Goal: Information Seeking & Learning: Learn about a topic

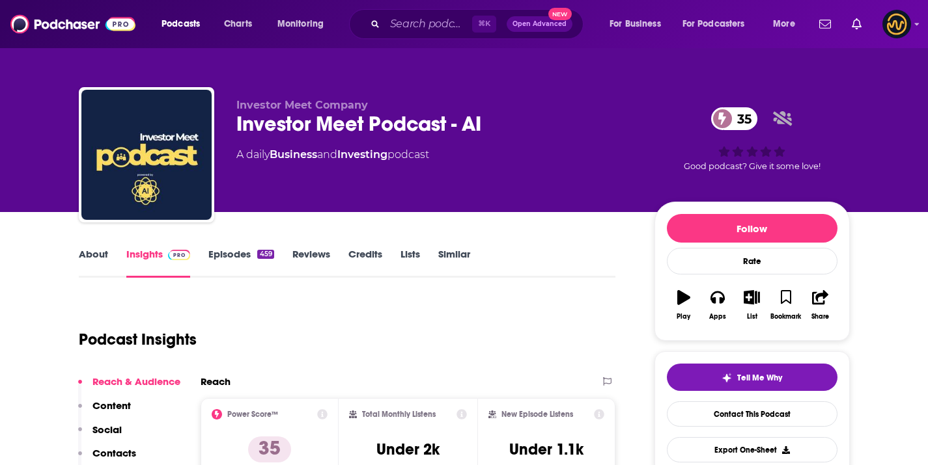
click at [447, 127] on div "Investor Meet Podcast - AI 35" at bounding box center [434, 123] width 397 height 25
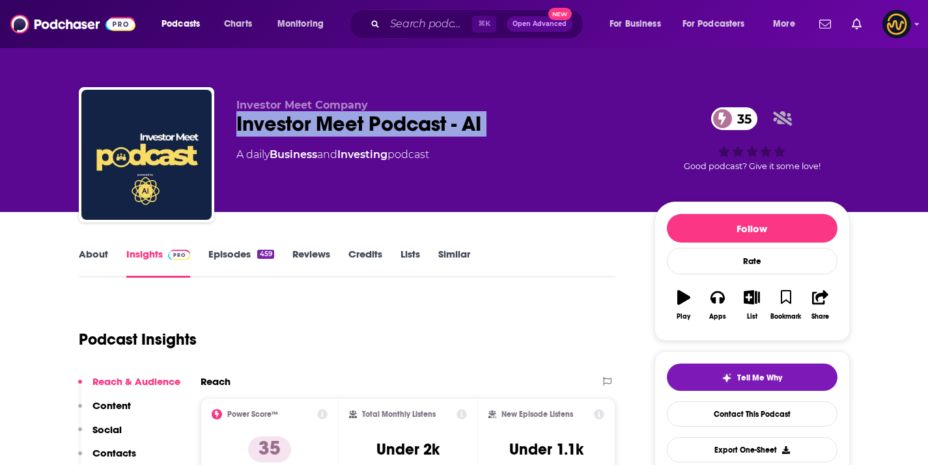
click at [447, 127] on div "Investor Meet Podcast - AI 35" at bounding box center [434, 123] width 397 height 25
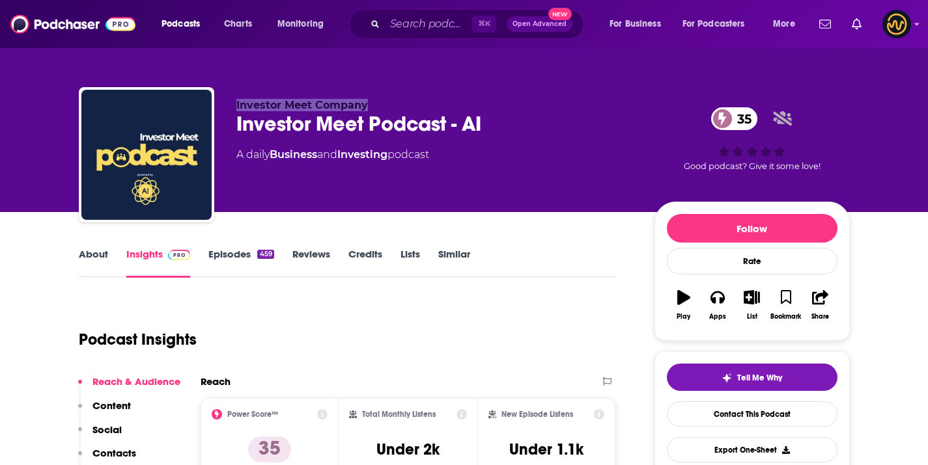
drag, startPoint x: 236, startPoint y: 103, endPoint x: 374, endPoint y: 108, distance: 138.1
click at [374, 108] on div "Investor Meet Company Investor Meet Podcast - AI 35 A daily Business and Invest…" at bounding box center [464, 157] width 771 height 141
copy span "Investor Meet Company"
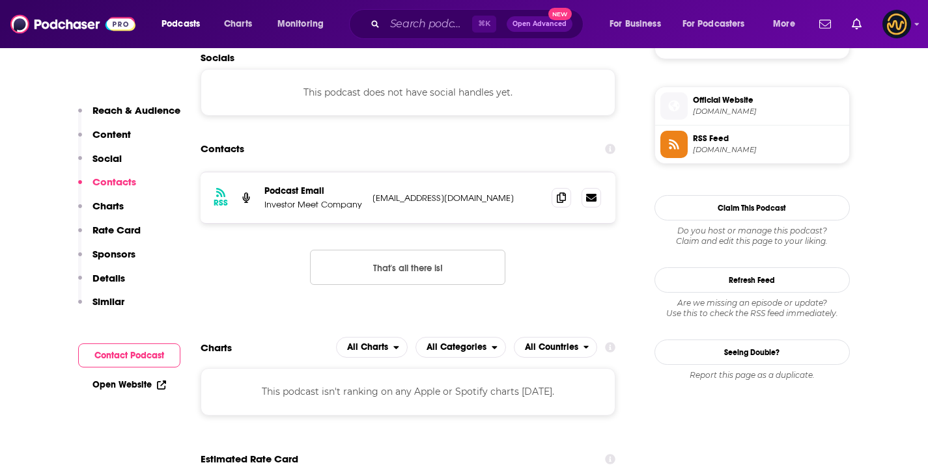
scroll to position [917, 0]
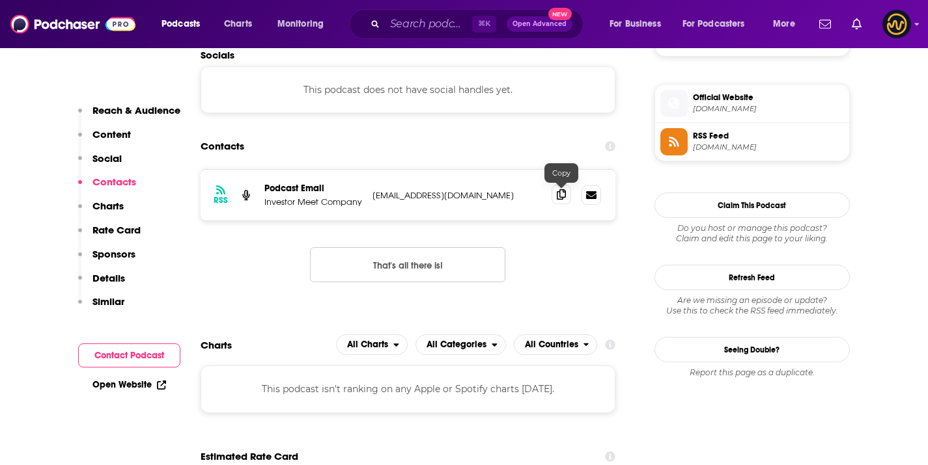
click at [564, 200] on icon at bounding box center [561, 194] width 9 height 10
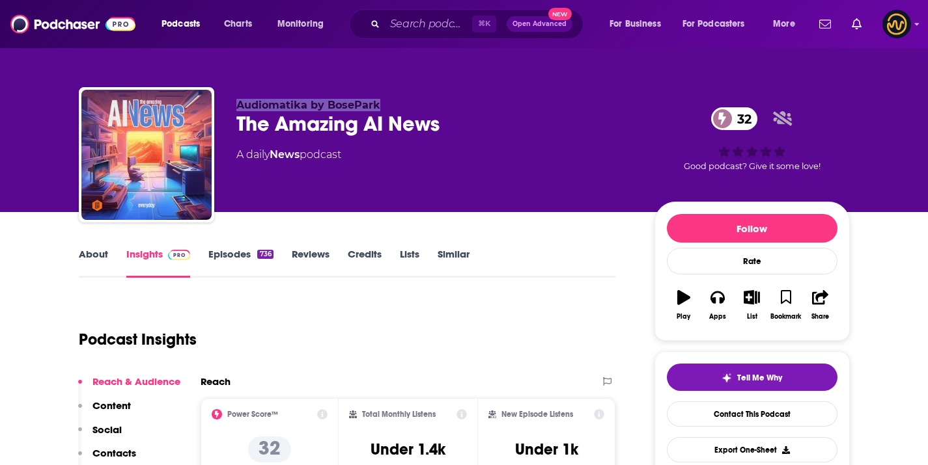
drag, startPoint x: 250, startPoint y: 99, endPoint x: 452, endPoint y: 15, distance: 219.2
click at [387, 100] on div "Audiomatika by BosePark The Amazing AI News 32 A daily News podcast 32 Good pod…" at bounding box center [464, 157] width 771 height 141
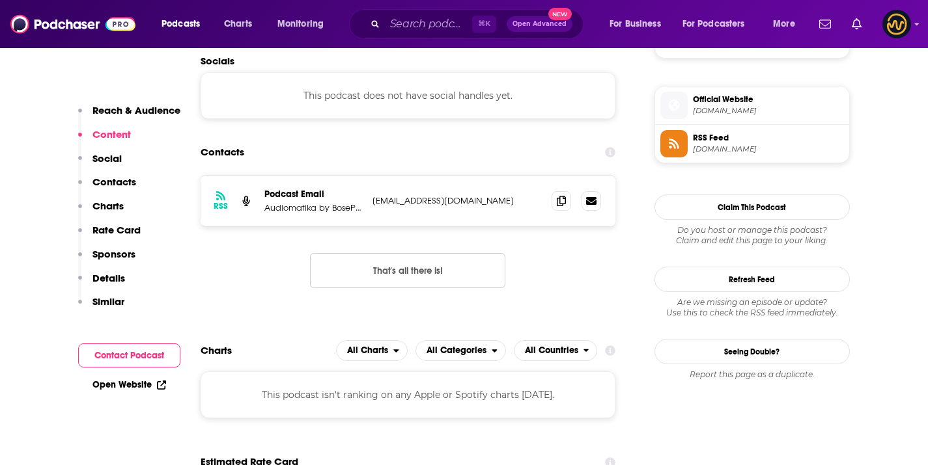
scroll to position [917, 0]
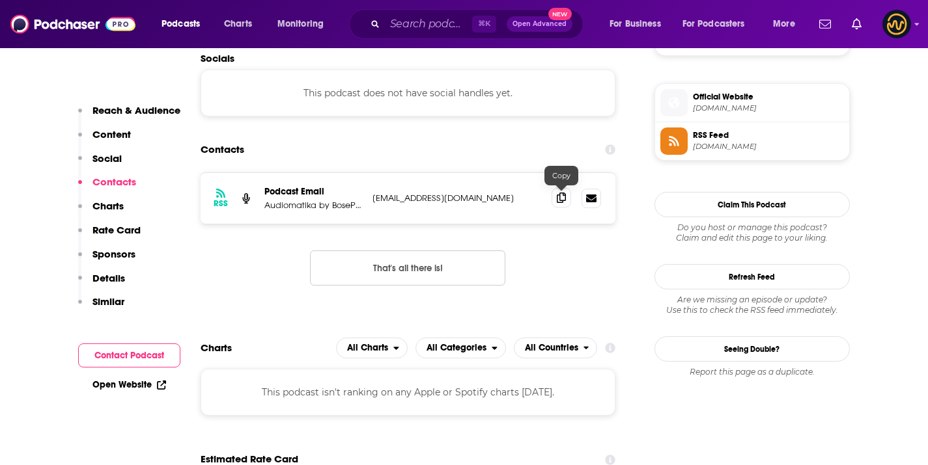
click at [561, 198] on icon at bounding box center [561, 198] width 9 height 10
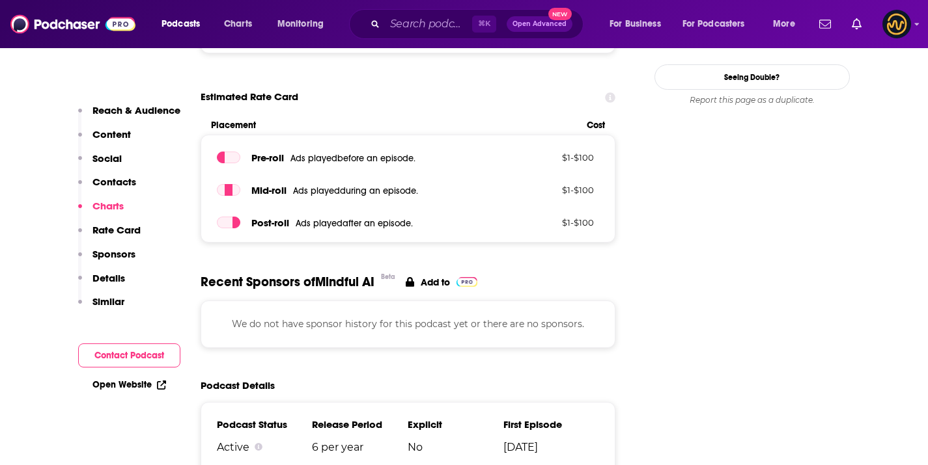
scroll to position [747, 0]
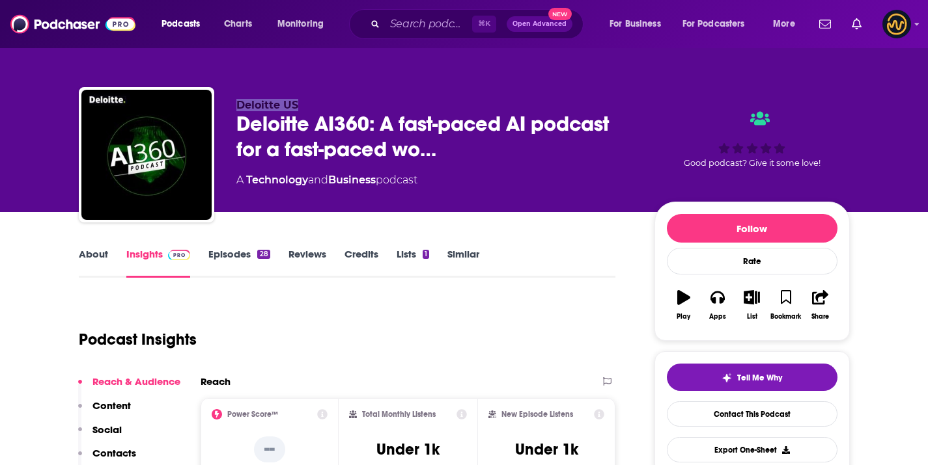
drag, startPoint x: 238, startPoint y: 107, endPoint x: 316, endPoint y: 105, distance: 77.5
click at [316, 105] on p "Deloitte US" at bounding box center [434, 105] width 397 height 12
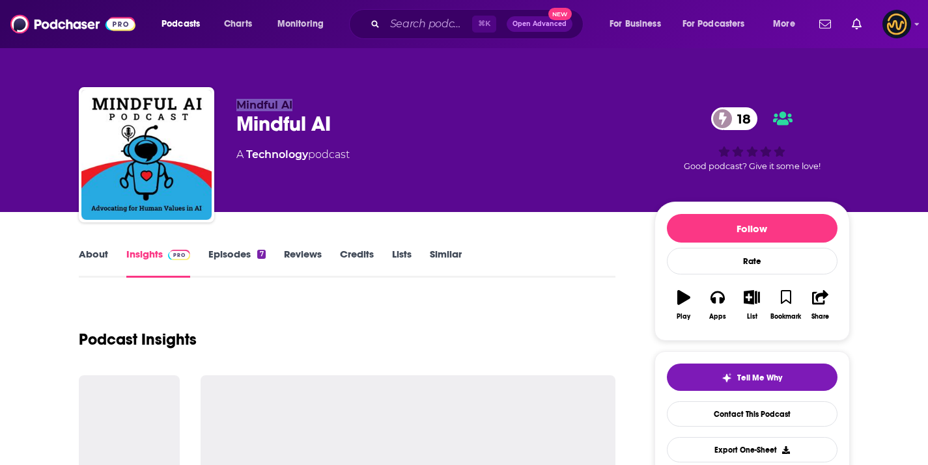
drag, startPoint x: 238, startPoint y: 102, endPoint x: 316, endPoint y: 102, distance: 78.8
click at [314, 102] on p "Mindful AI" at bounding box center [434, 105] width 397 height 12
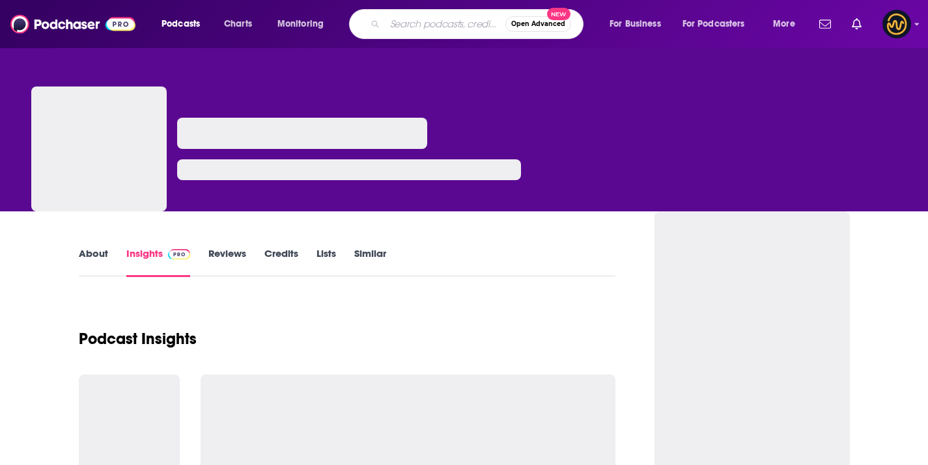
click at [406, 29] on input "Search podcasts, credits, & more..." at bounding box center [445, 24] width 120 height 21
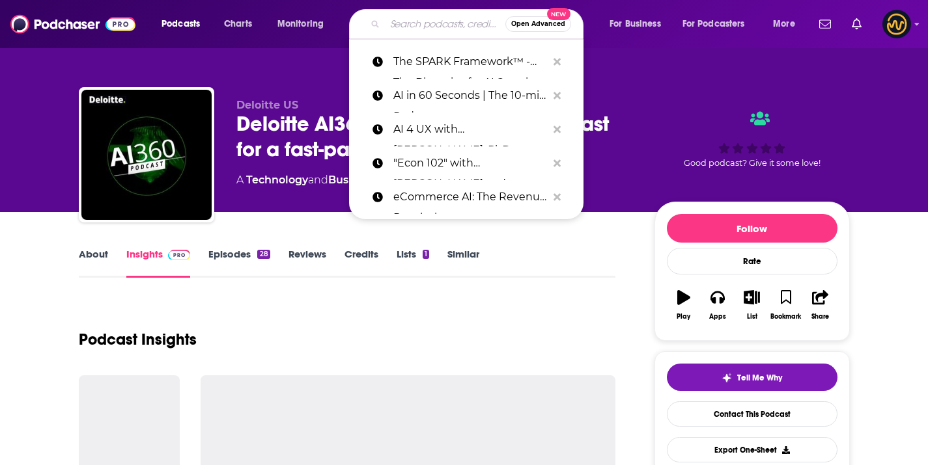
paste input "Me, Myself, and AI"
type input "Me, Myself, and AI"
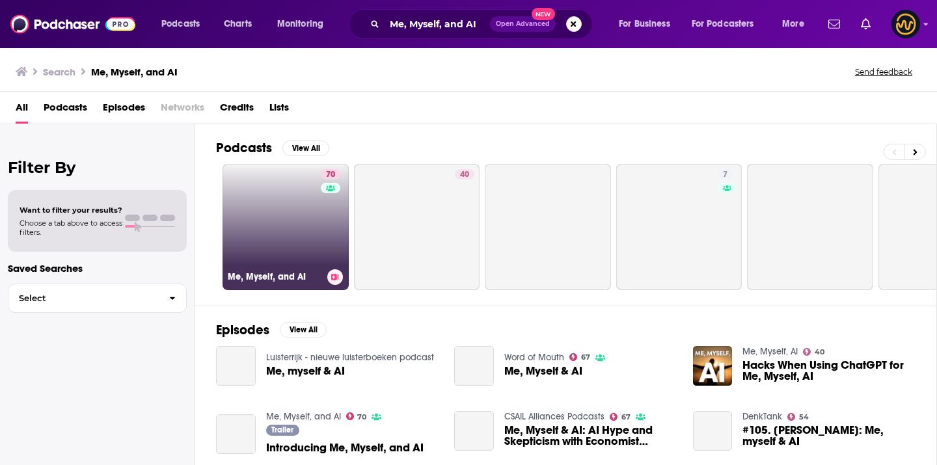
click at [261, 220] on link "70 Me, Myself, and AI" at bounding box center [286, 227] width 126 height 126
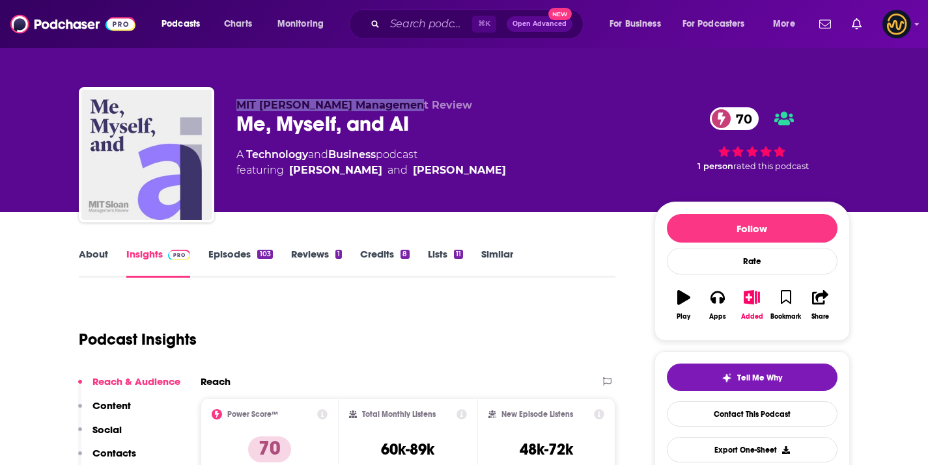
drag, startPoint x: 267, startPoint y: 110, endPoint x: 429, endPoint y: 102, distance: 162.3
click at [430, 102] on div "MIT Sloan Management Review Me, Myself, and AI 70 A Technology and Business pod…" at bounding box center [464, 157] width 771 height 141
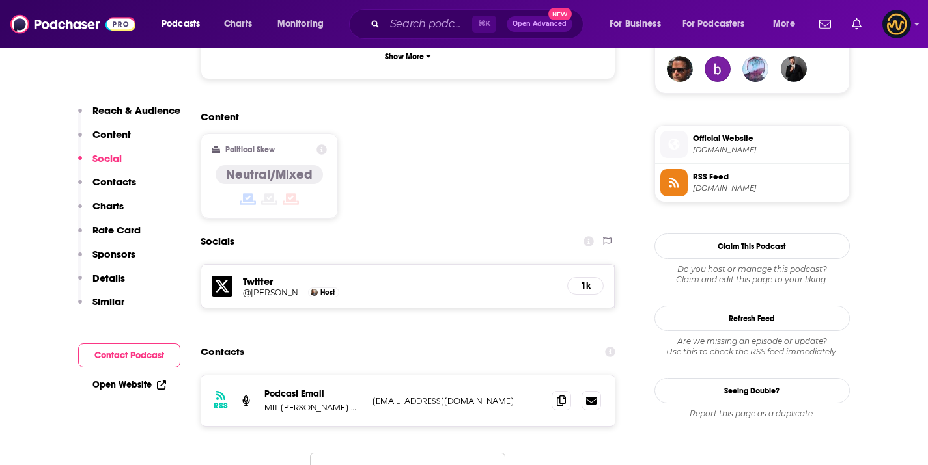
scroll to position [1013, 0]
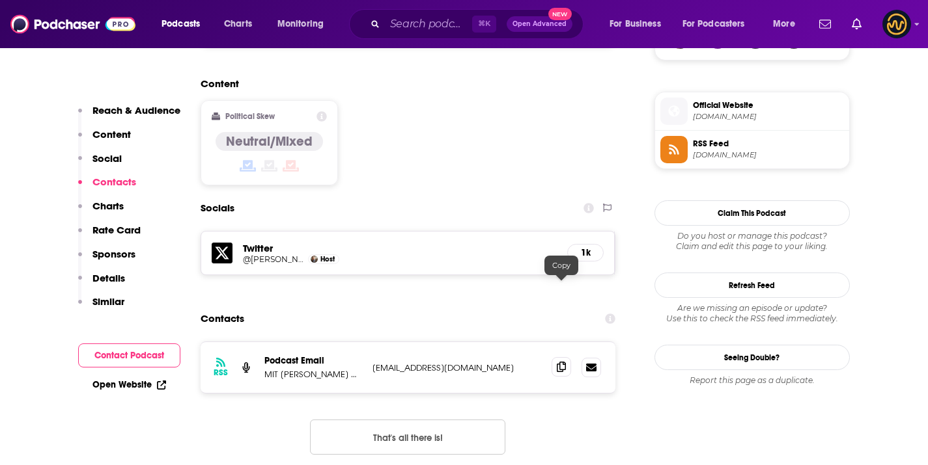
click at [568, 357] on span at bounding box center [561, 367] width 20 height 20
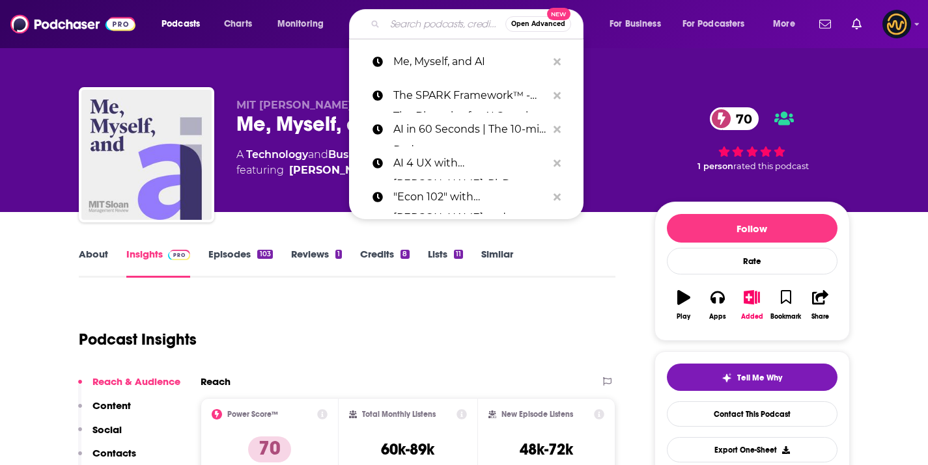
click at [400, 15] on input "Search podcasts, credits, & more..." at bounding box center [445, 24] width 120 height 21
paste input "ThursdAI - The top AI news from the past week"
type input "ThursdAI - The top AI news from the past week"
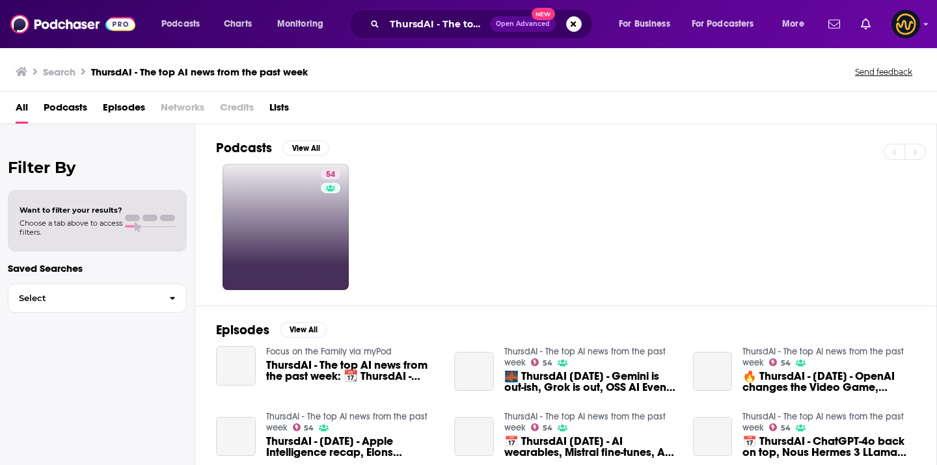
click at [294, 213] on link "54" at bounding box center [286, 227] width 126 height 126
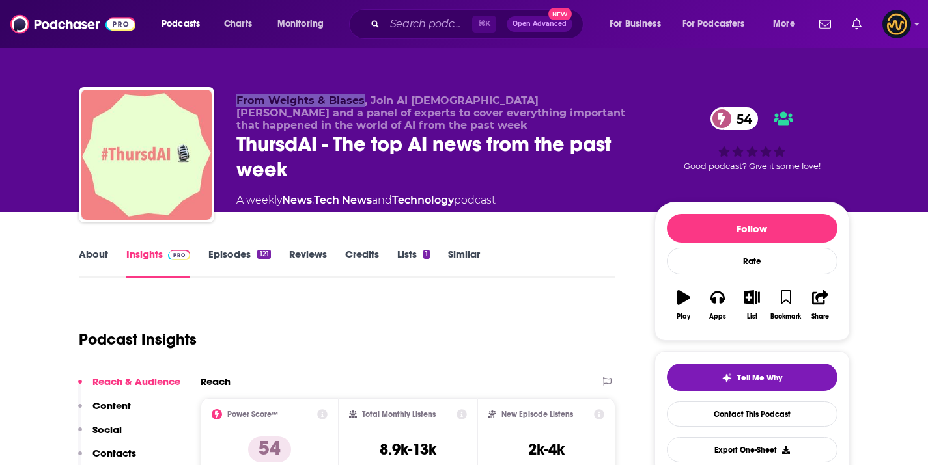
drag, startPoint x: 242, startPoint y: 96, endPoint x: 362, endPoint y: 102, distance: 119.9
click at [362, 102] on span "From Weights & Biases, Join AI [DEMOGRAPHIC_DATA] [PERSON_NAME] and a panel of …" at bounding box center [430, 112] width 389 height 37
click at [383, 94] on span "From Weights & Biases, Join AI [DEMOGRAPHIC_DATA] [PERSON_NAME] and a panel of …" at bounding box center [430, 112] width 389 height 37
drag, startPoint x: 396, startPoint y: 103, endPoint x: 531, endPoint y: 99, distance: 134.2
click at [531, 99] on span "From Weights & Biases, Join AI [DEMOGRAPHIC_DATA] [PERSON_NAME] and a panel of …" at bounding box center [430, 112] width 389 height 37
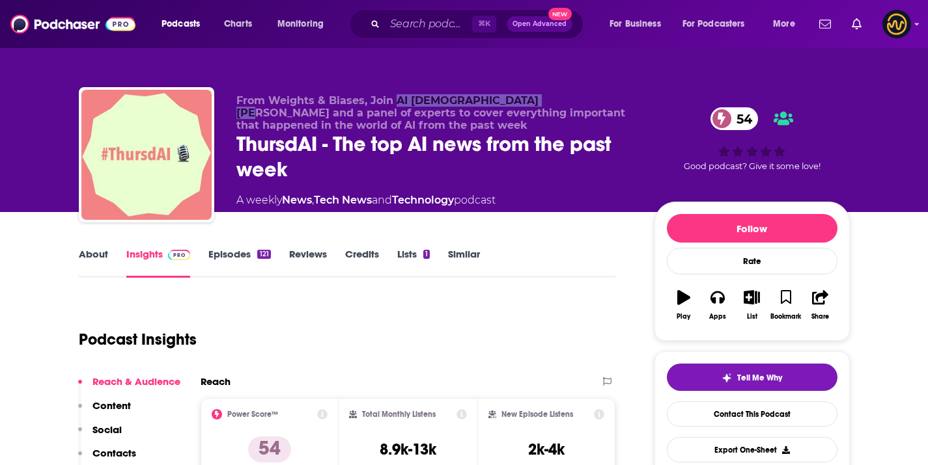
copy span "AI [DEMOGRAPHIC_DATA] [PERSON_NAME]"
click at [403, 33] on input "Search podcasts, credits, & more..." at bounding box center [428, 24] width 87 height 21
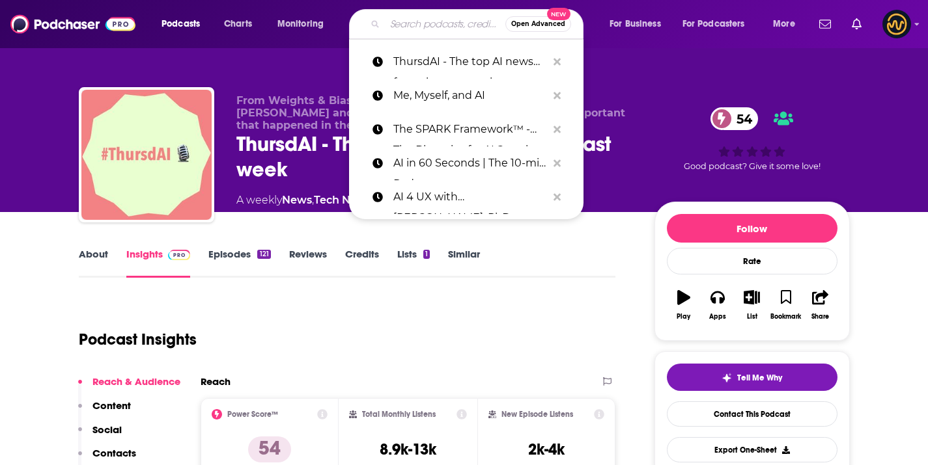
paste input "AI Explained: Healthcare and Life Sciences"
type input "AI Explained: Healthcare and Life Sciences"
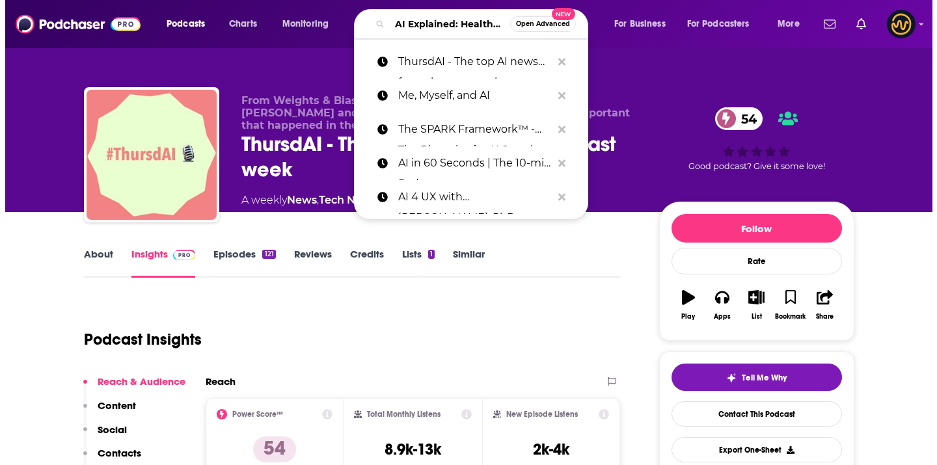
scroll to position [0, 120]
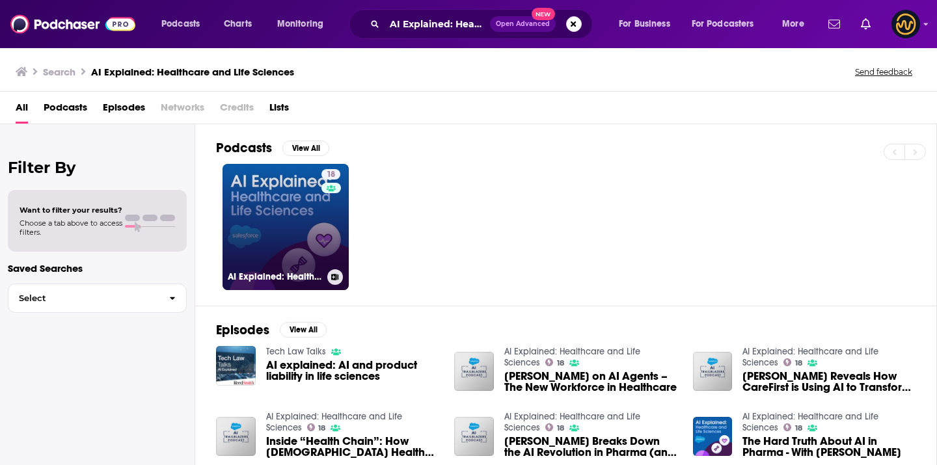
click at [263, 245] on link "18 AI Explained: Healthcare and Life Sciences" at bounding box center [286, 227] width 126 height 126
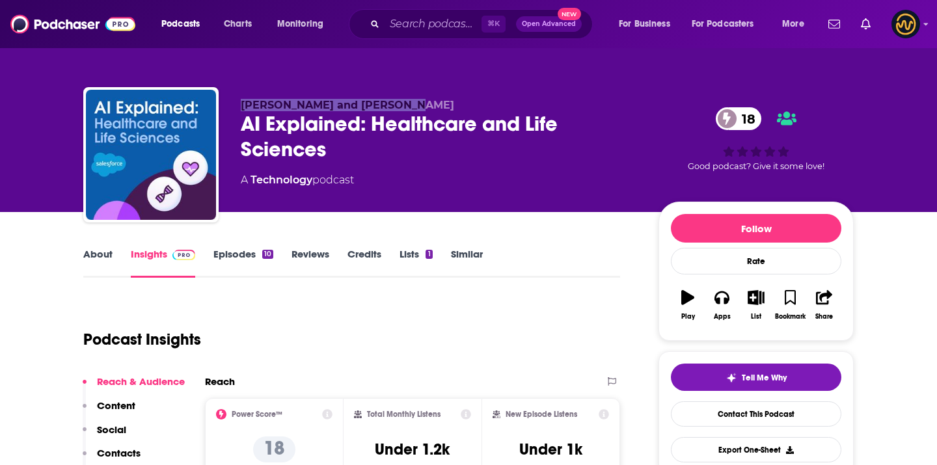
drag, startPoint x: 237, startPoint y: 103, endPoint x: 424, endPoint y: 104, distance: 187.5
click at [424, 104] on div "[PERSON_NAME] and [PERSON_NAME] AI Explained: Healthcare and Life Sciences 18 A…" at bounding box center [468, 157] width 771 height 141
copy span "[PERSON_NAME] and [PERSON_NAME]"
